Goal: Find specific page/section: Find specific page/section

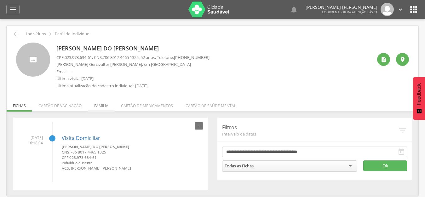
click at [99, 103] on li "Família" at bounding box center [101, 104] width 27 height 15
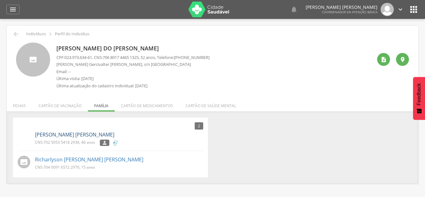
click at [56, 132] on link "[PERSON_NAME]" at bounding box center [74, 134] width 79 height 7
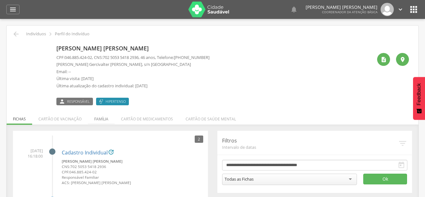
click at [103, 119] on li "Família" at bounding box center [101, 117] width 27 height 15
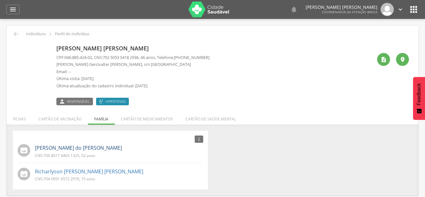
click at [81, 145] on link "[PERSON_NAME]" at bounding box center [78, 147] width 87 height 7
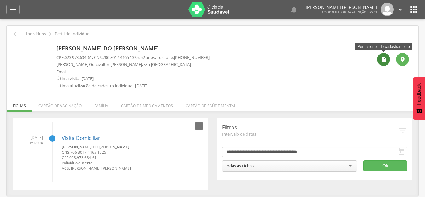
click at [381, 57] on icon "" at bounding box center [384, 59] width 6 height 6
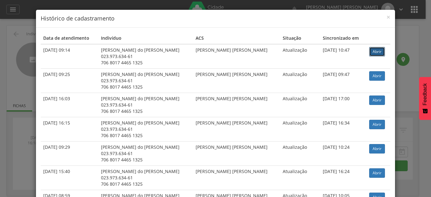
click at [374, 49] on link "Abrir" at bounding box center [377, 51] width 16 height 9
